Goal: Check status: Check status

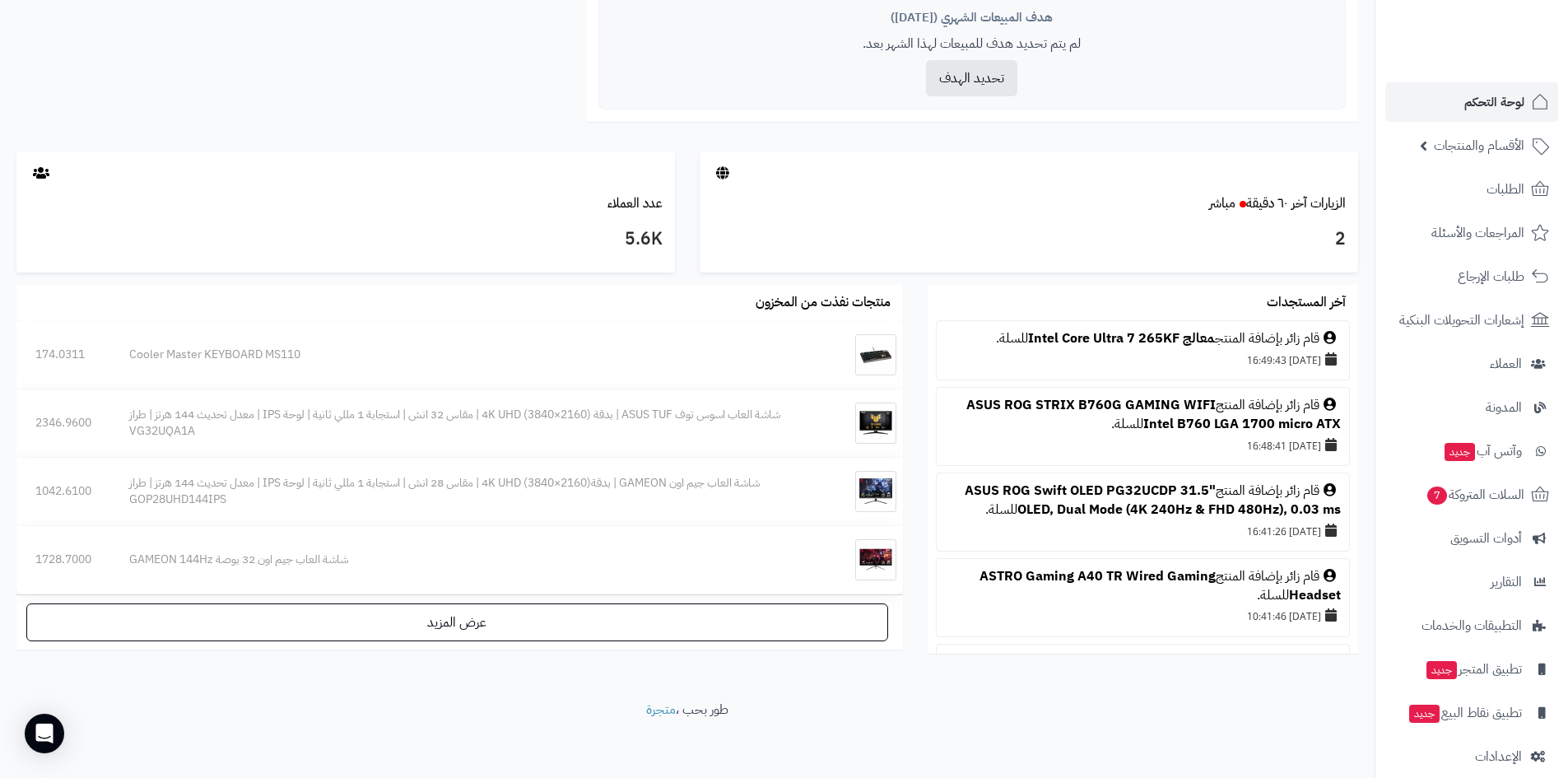
scroll to position [729, 0]
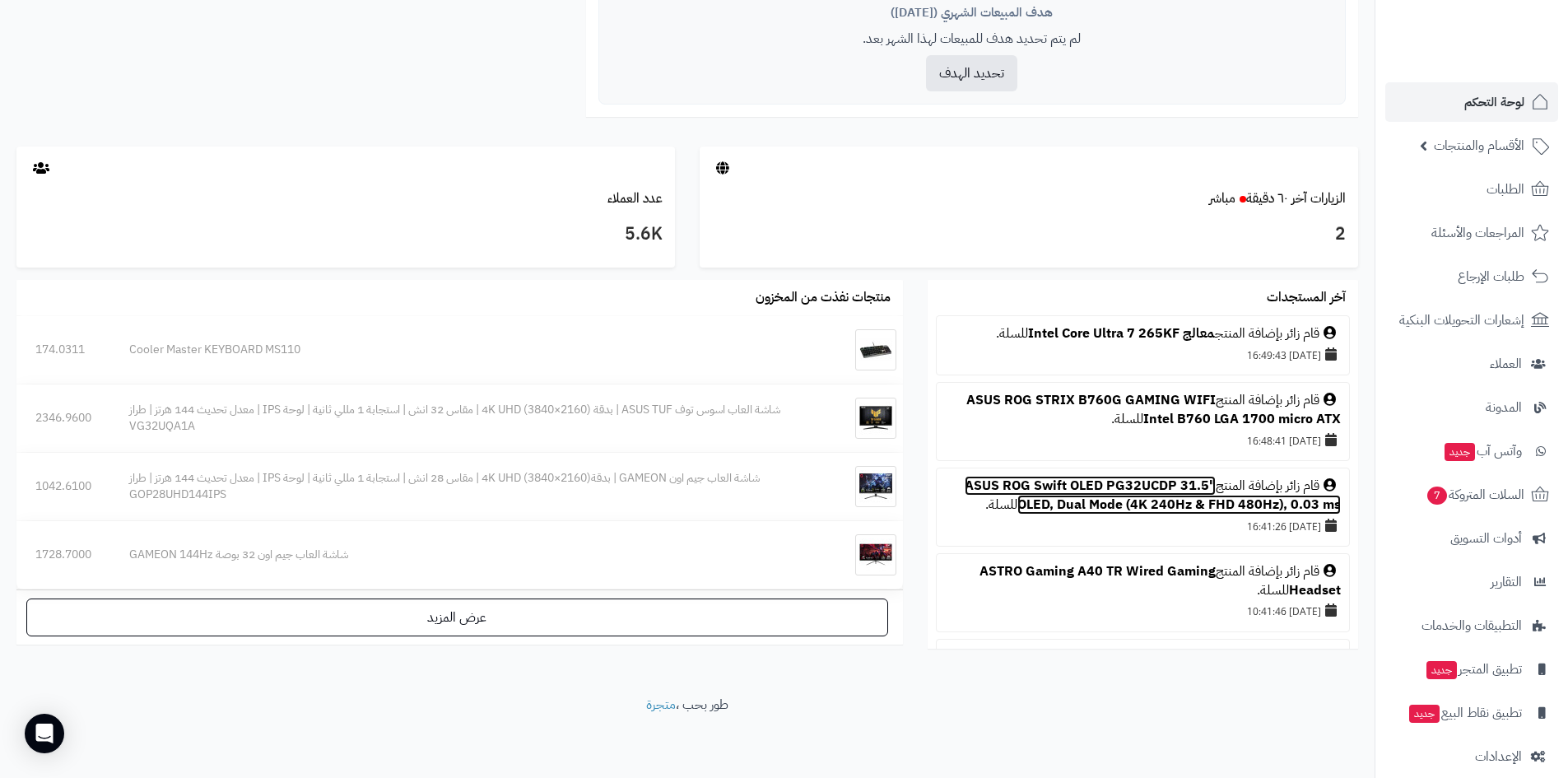
click at [1058, 484] on link "ASUS ROG Swift OLED PG32UCDP 31.5" OLED, Dual Mode (4K 240Hz & FHD 480Hz), 0.03…" at bounding box center [1153, 495] width 376 height 39
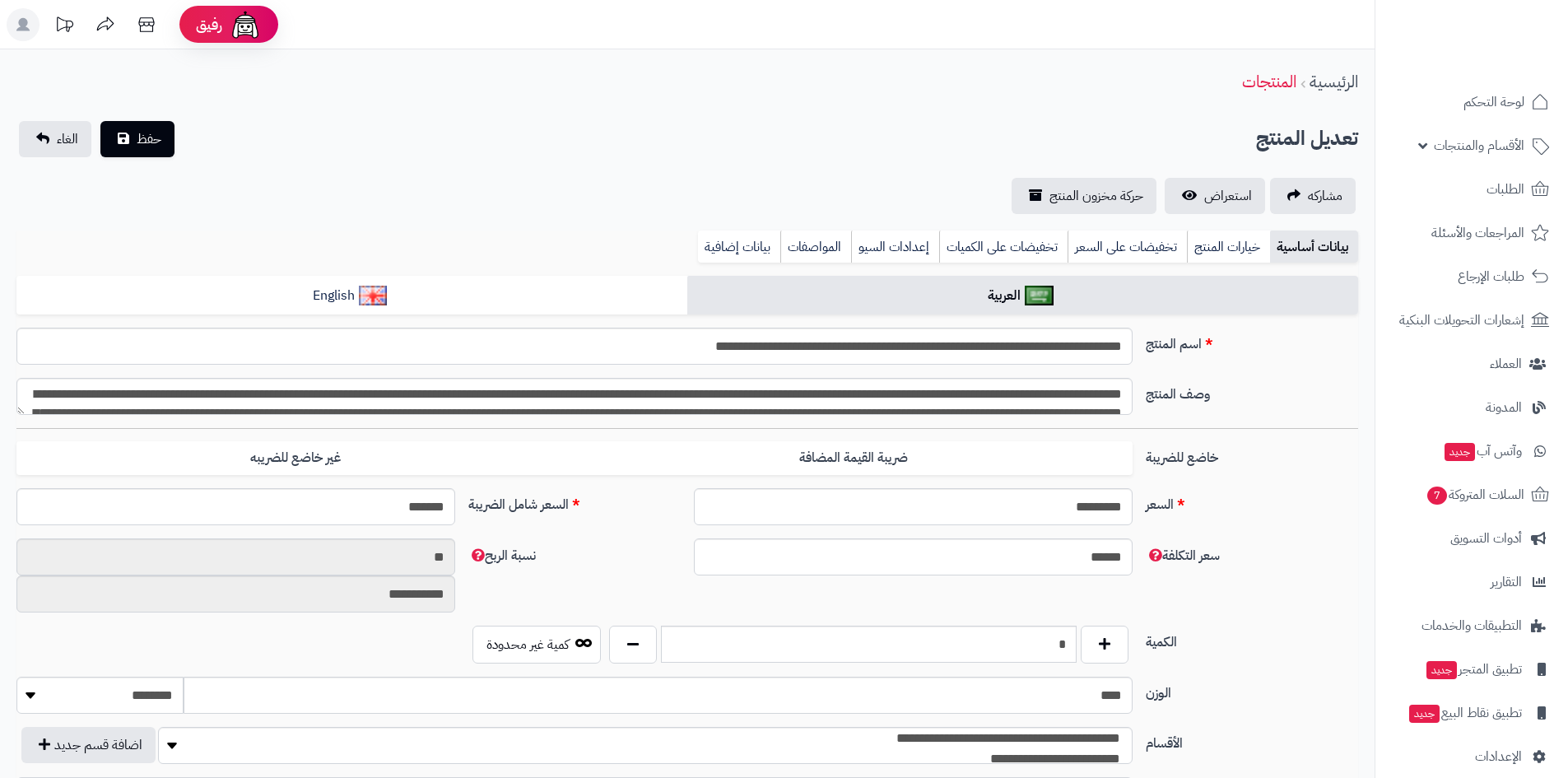
type input "*******"
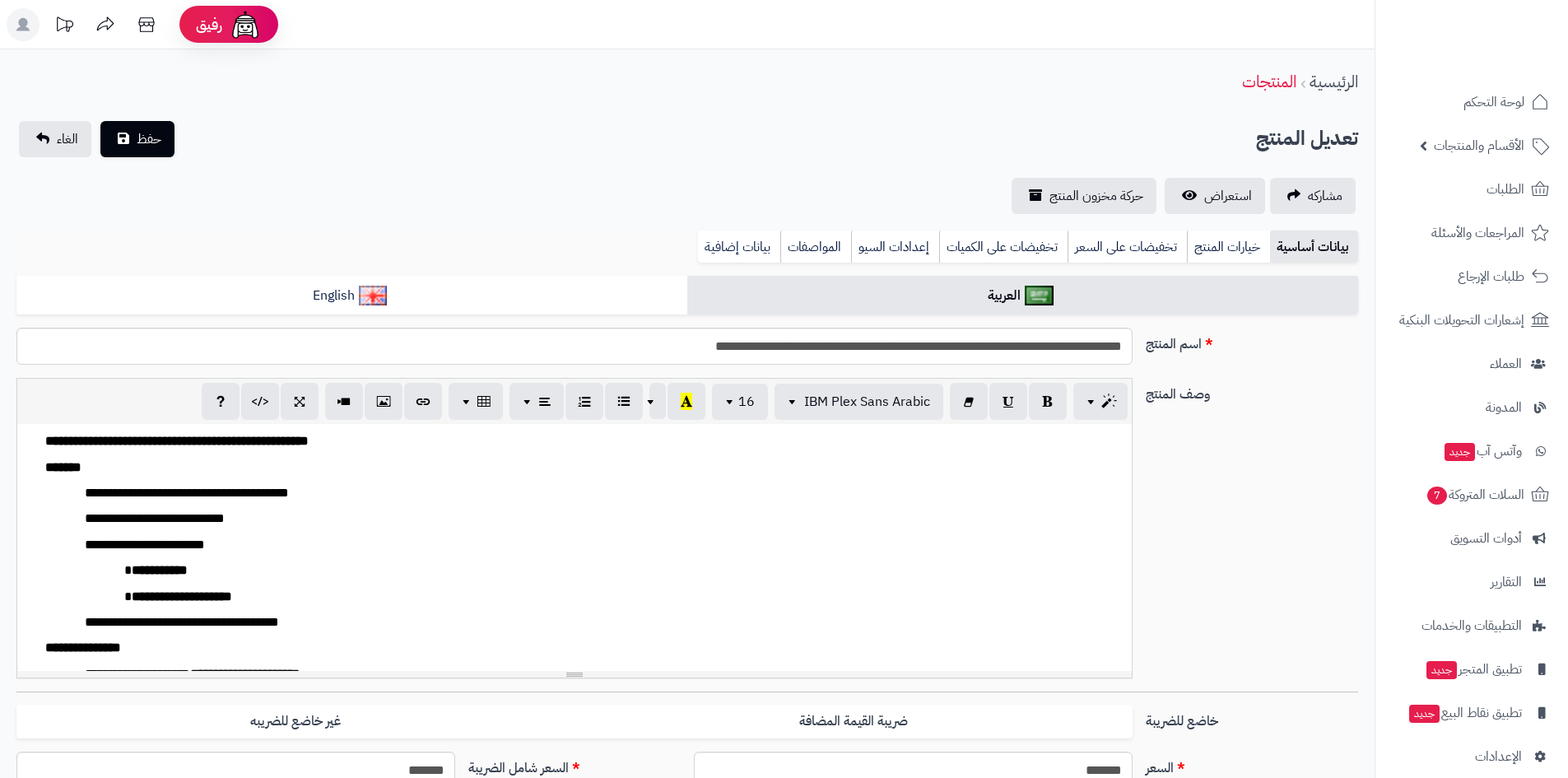
scroll to position [440, 0]
click at [738, 248] on link "بيانات إضافية" at bounding box center [739, 247] width 83 height 33
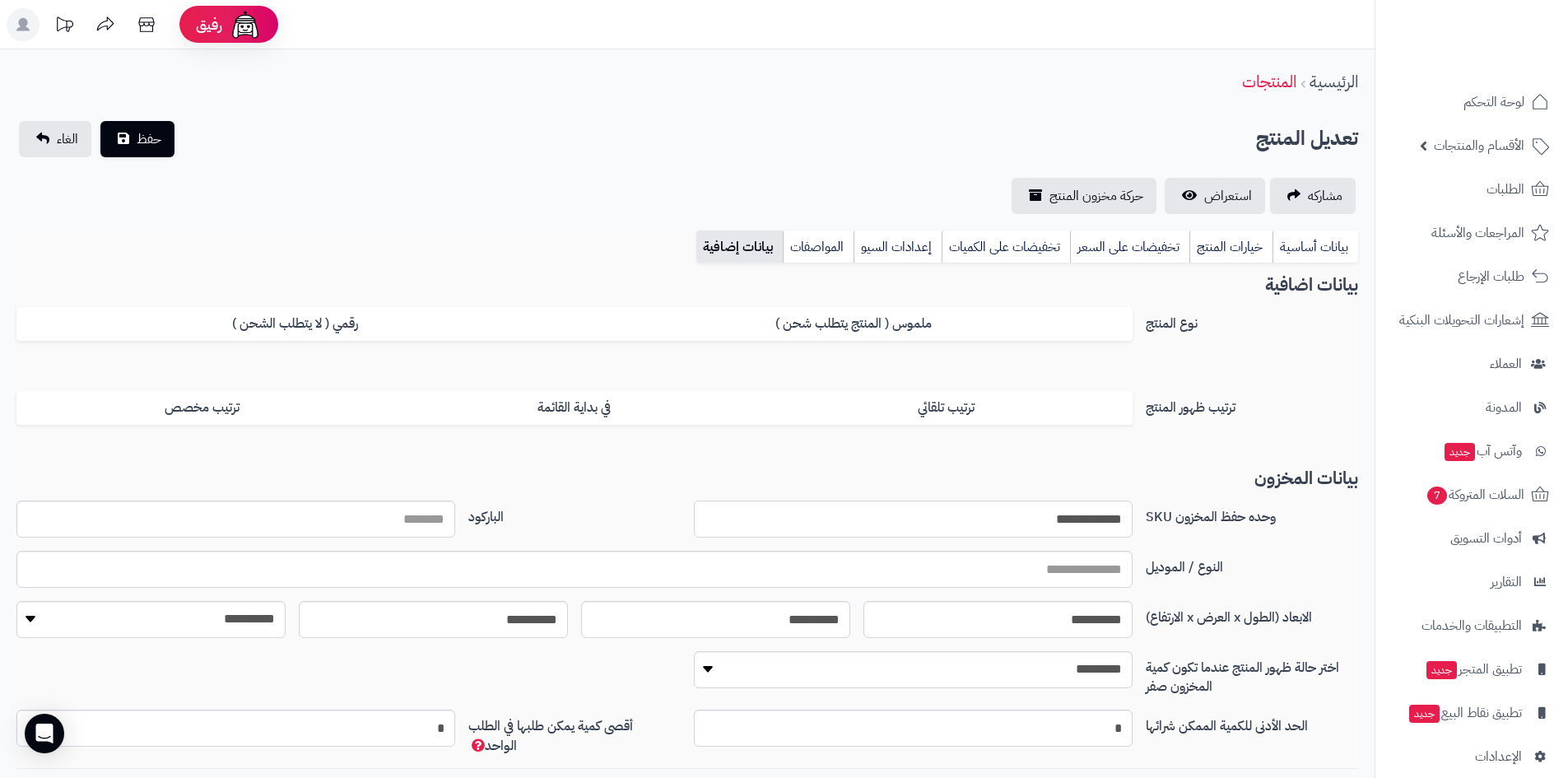
click at [1019, 507] on input "**********" at bounding box center [913, 519] width 439 height 37
click at [1473, 118] on link "لوحة التحكم" at bounding box center [1471, 102] width 173 height 40
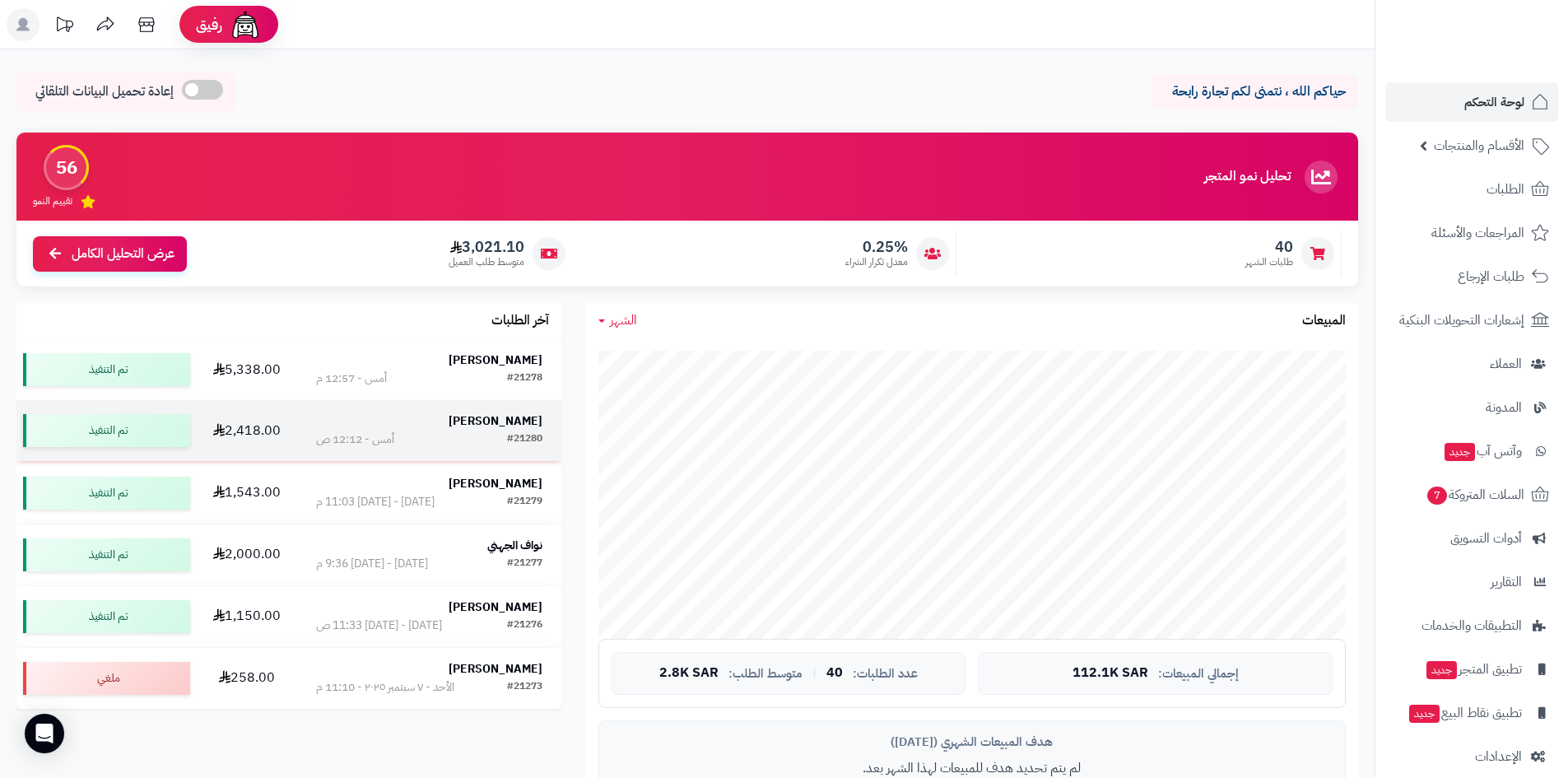
click at [525, 410] on td "Sarah Sultan #21280 أمس - 12:12 ص" at bounding box center [429, 430] width 264 height 61
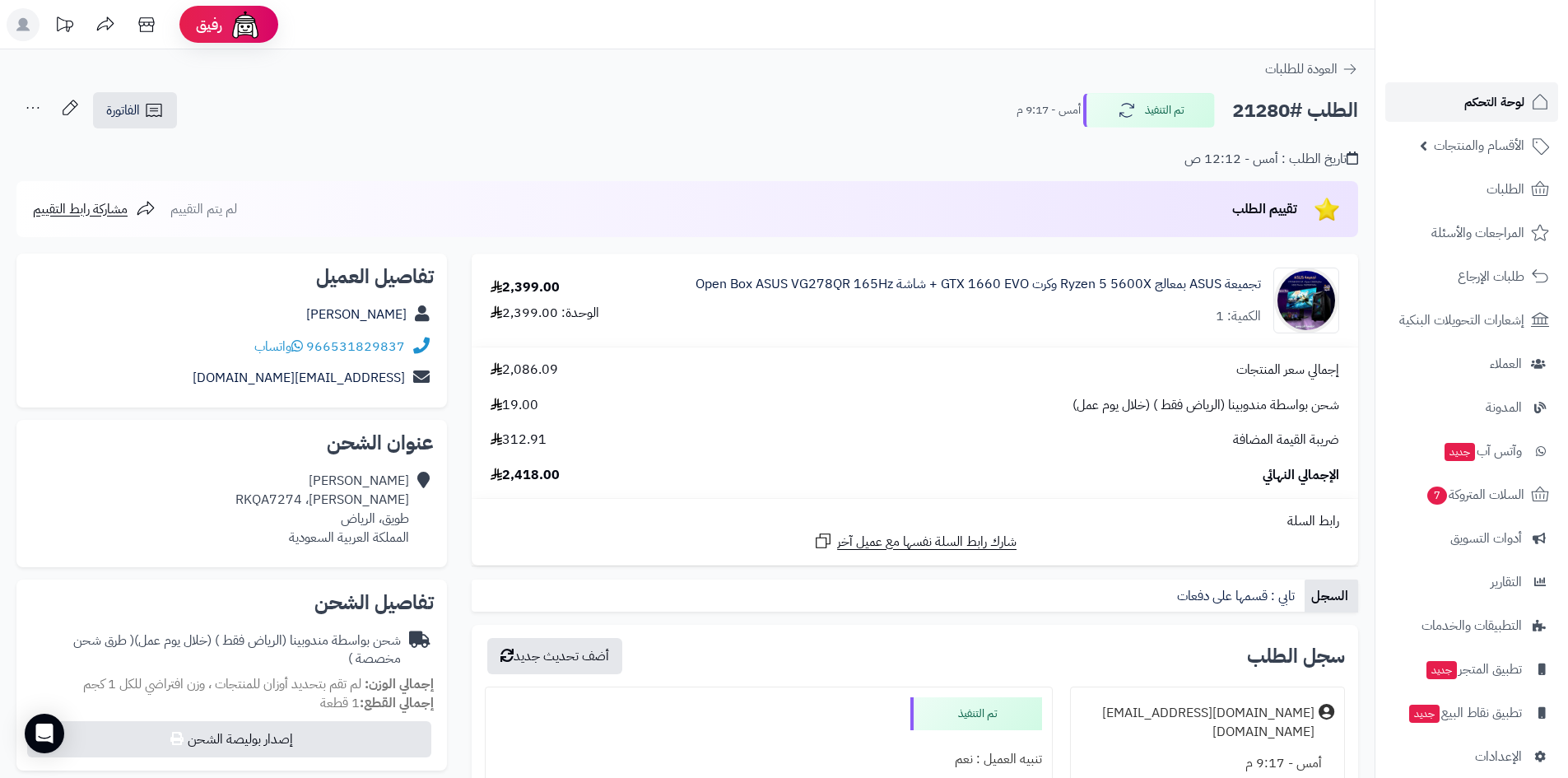
click at [1449, 109] on link "لوحة التحكم" at bounding box center [1471, 102] width 173 height 40
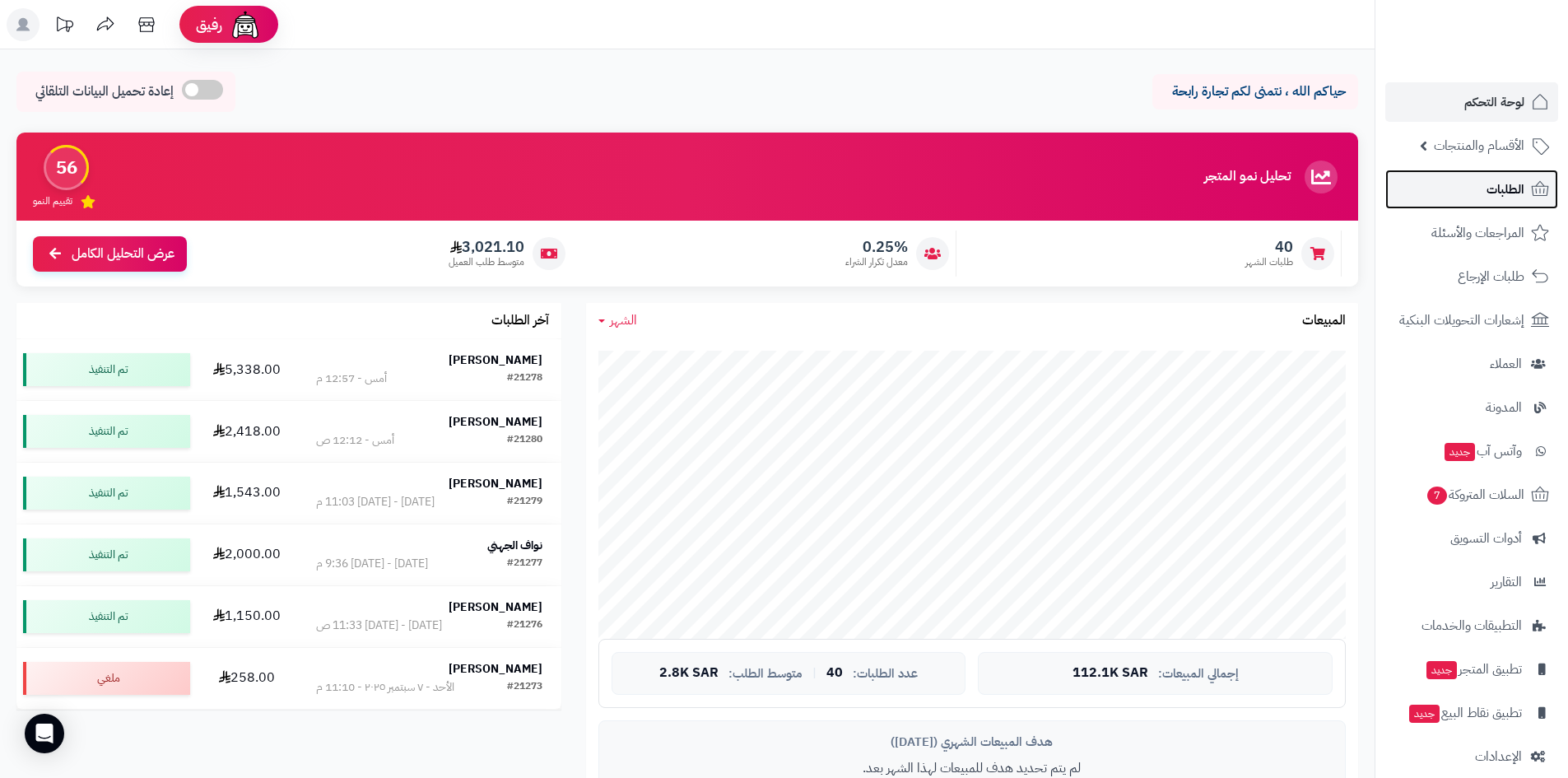
click at [1451, 181] on link "الطلبات" at bounding box center [1471, 189] width 173 height 40
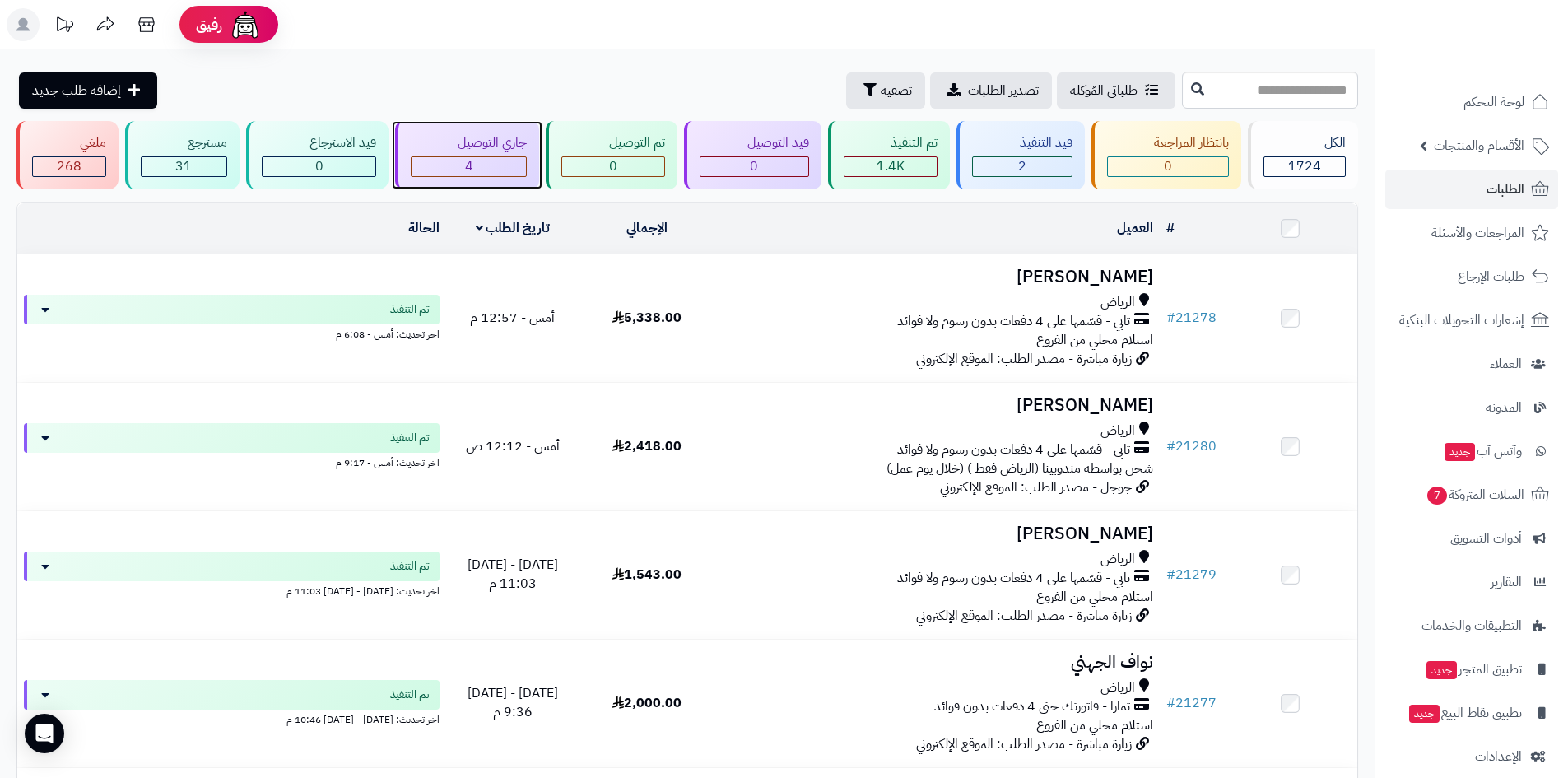
click at [461, 163] on div "4" at bounding box center [469, 167] width 115 height 19
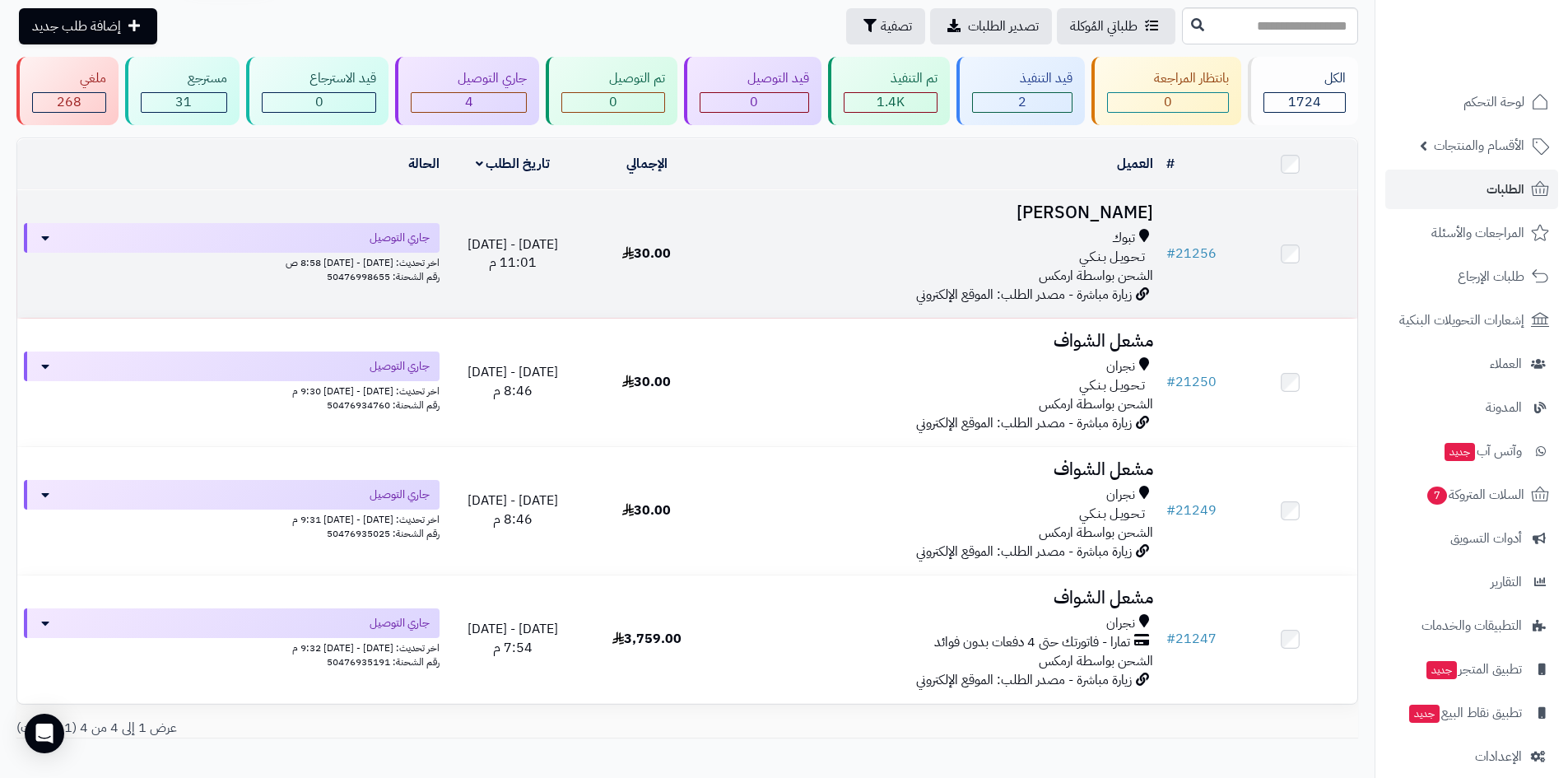
scroll to position [150, 0]
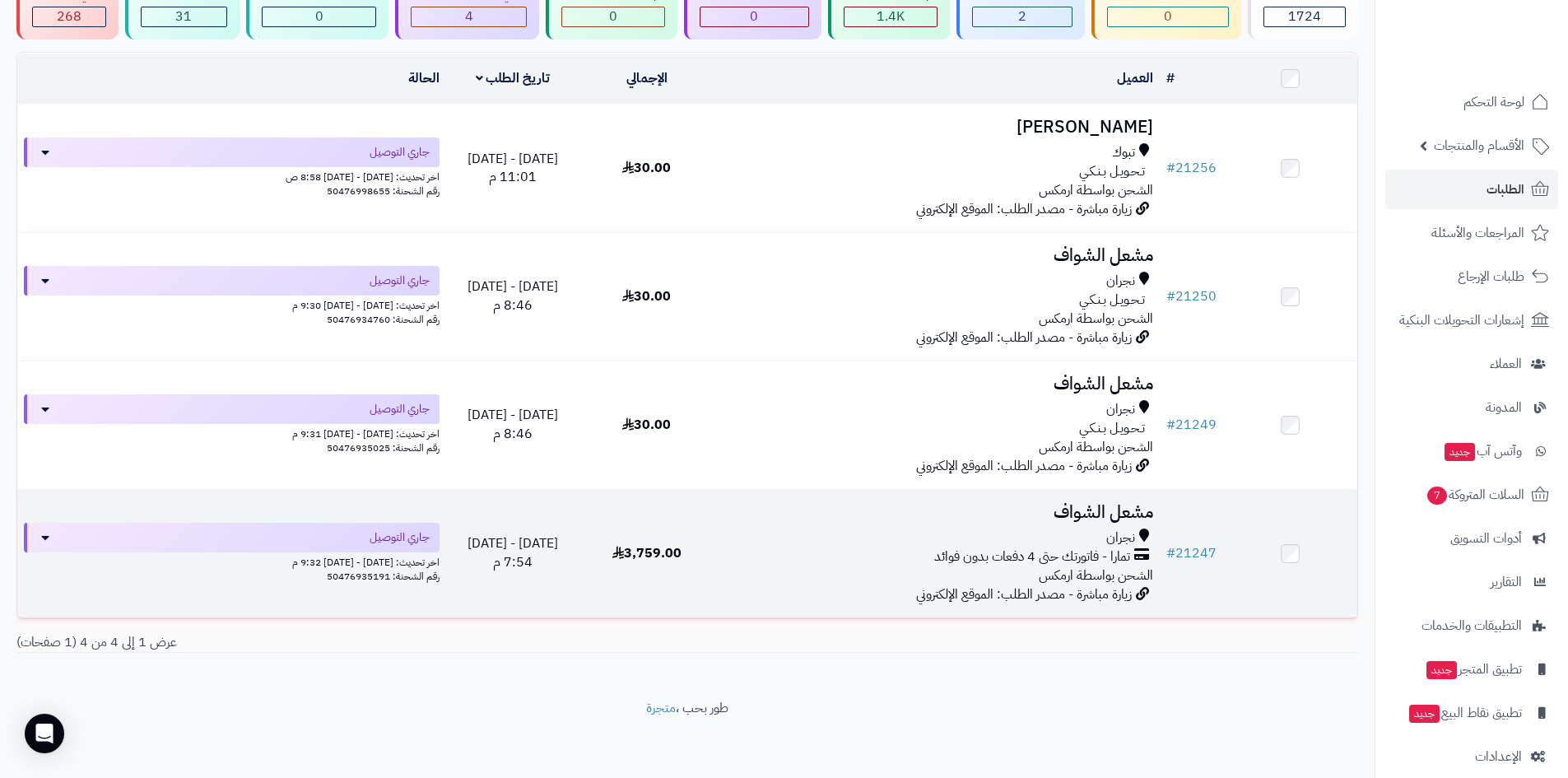
click at [1063, 503] on h3 "مشعل الشواف" at bounding box center [936, 512] width 433 height 19
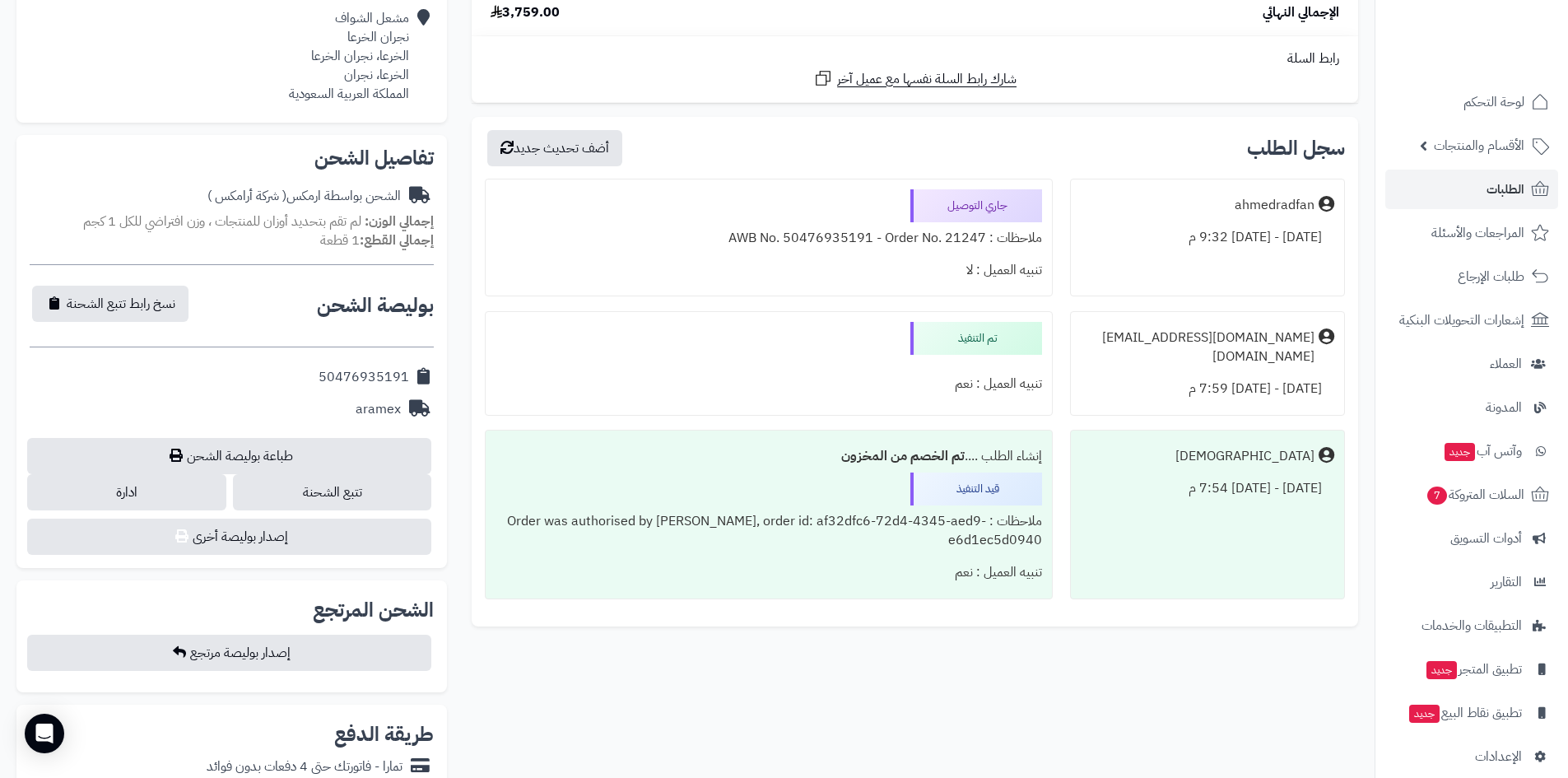
scroll to position [412, 0]
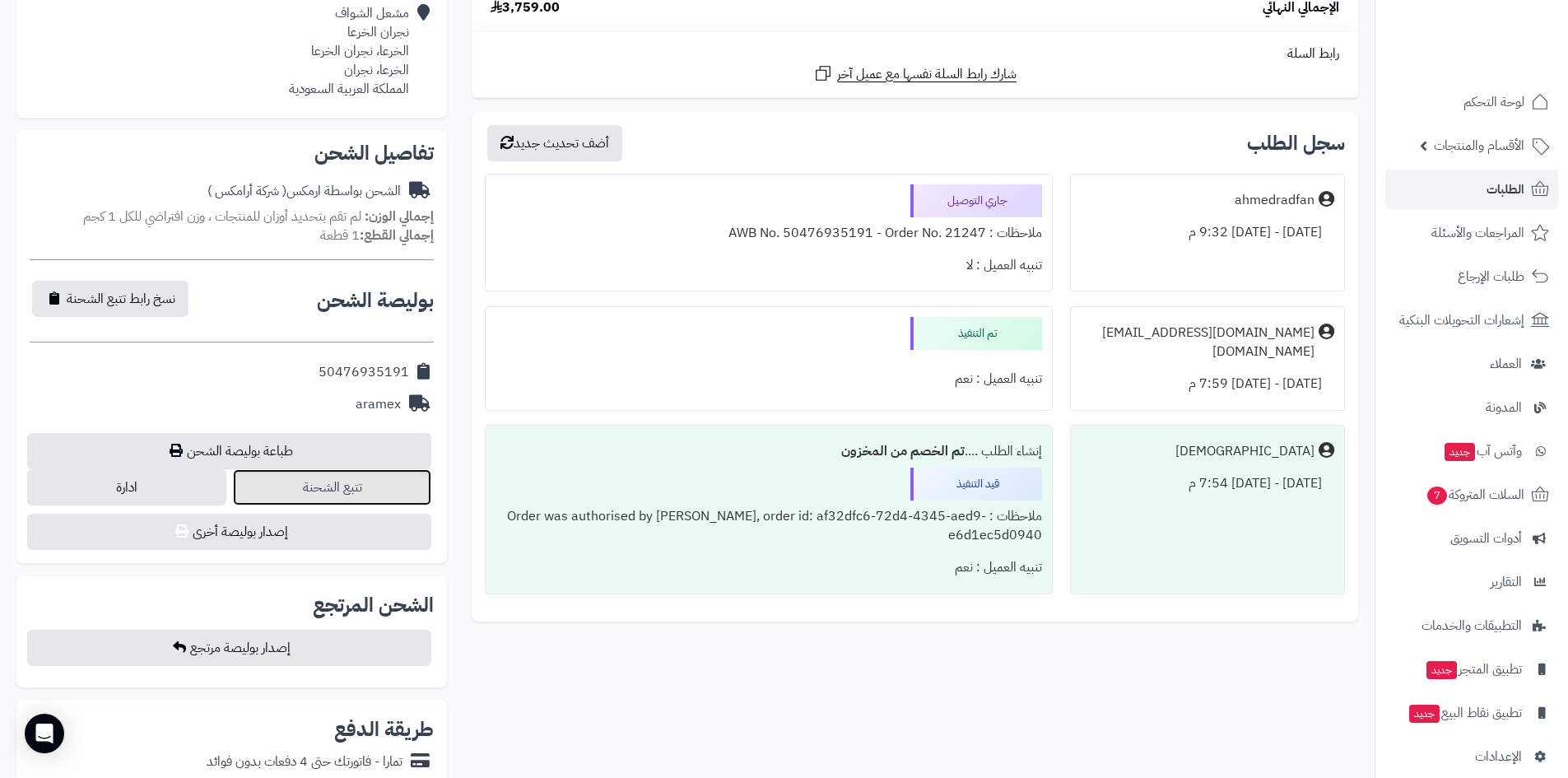
click at [395, 493] on link "تتبع الشحنة" at bounding box center [333, 487] width 200 height 36
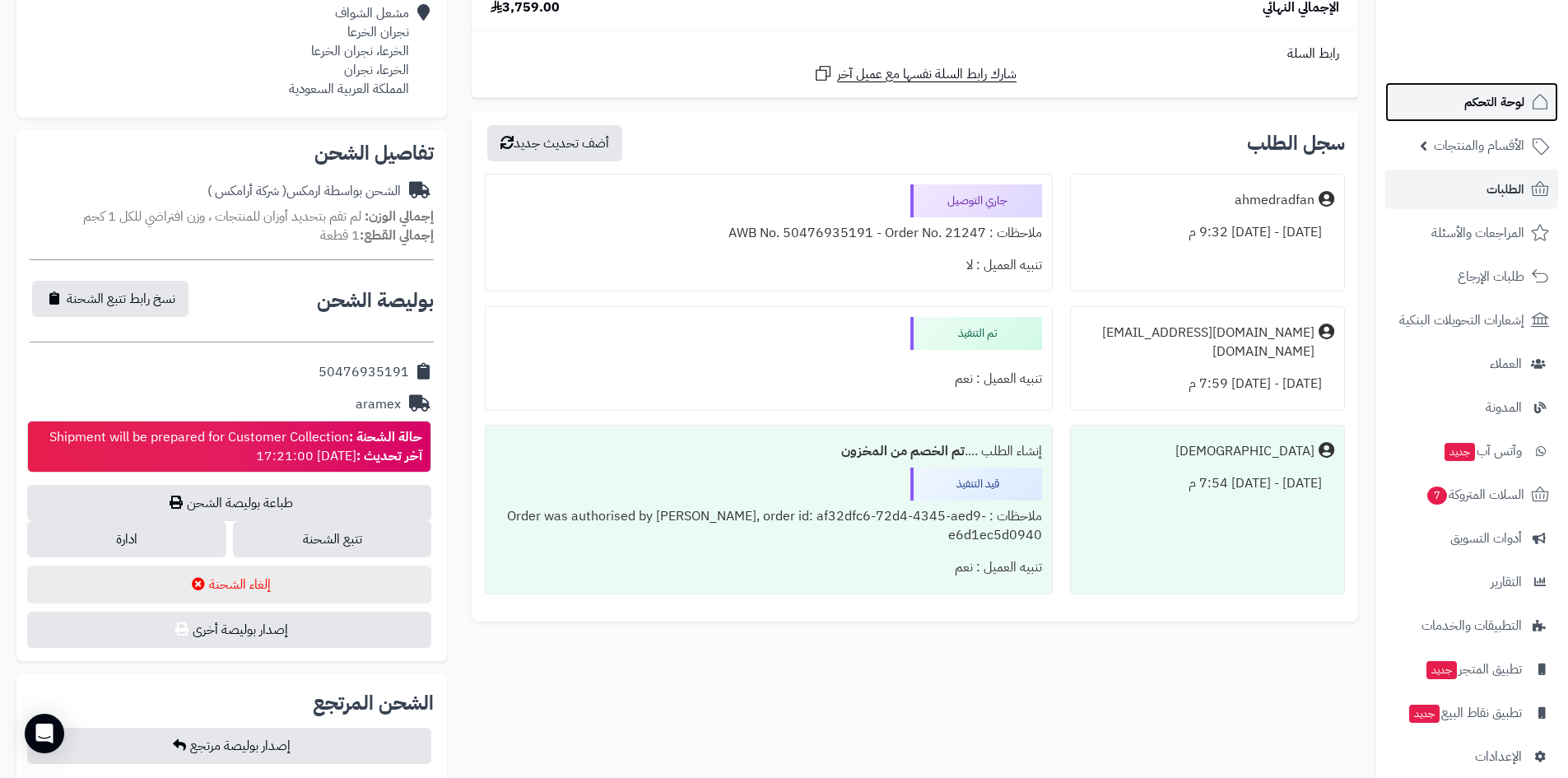
click at [1445, 102] on link "لوحة التحكم" at bounding box center [1471, 102] width 173 height 40
